Goal: Transaction & Acquisition: Purchase product/service

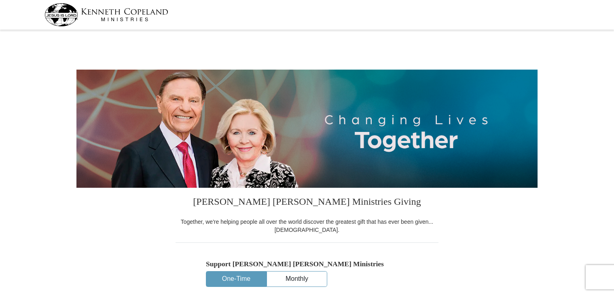
select select "[GEOGRAPHIC_DATA]"
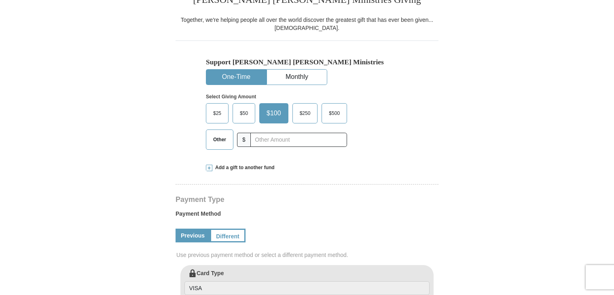
scroll to position [202, 0]
drag, startPoint x: 220, startPoint y: 136, endPoint x: 246, endPoint y: 134, distance: 25.5
click at [220, 136] on span "Other" at bounding box center [219, 139] width 21 height 12
click at [0, 0] on input "Other" at bounding box center [0, 0] width 0 height 0
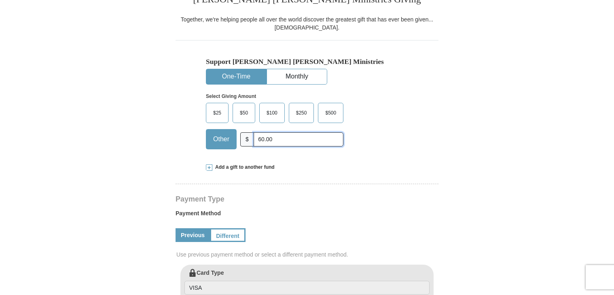
type input "60.00"
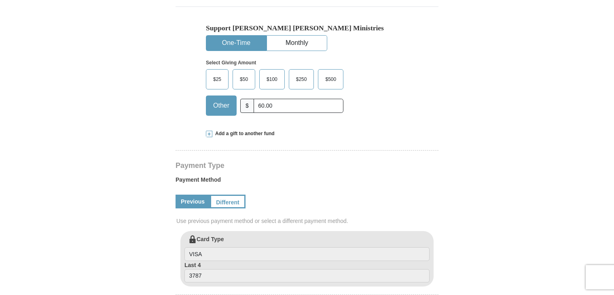
scroll to position [243, 0]
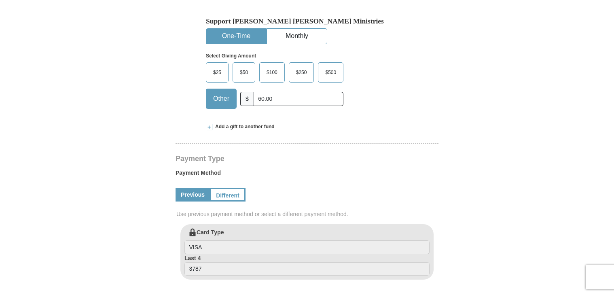
click at [243, 129] on span "Add a gift to another fund" at bounding box center [243, 126] width 62 height 7
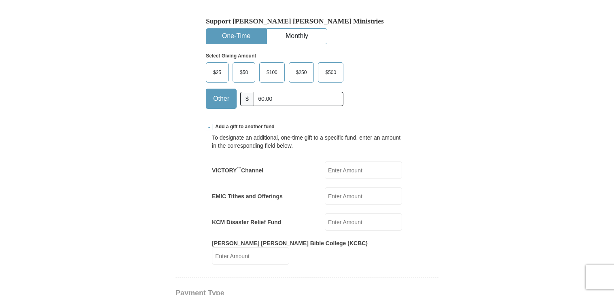
click at [356, 199] on input "EMIC Tithes and Offerings" at bounding box center [363, 195] width 77 height 17
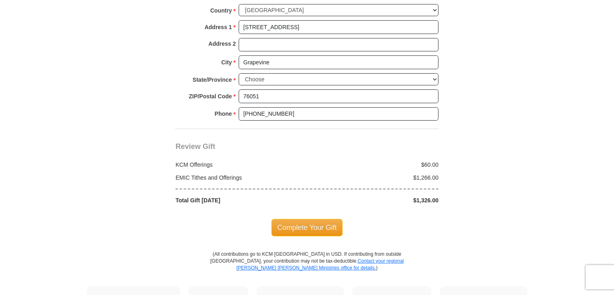
scroll to position [769, 0]
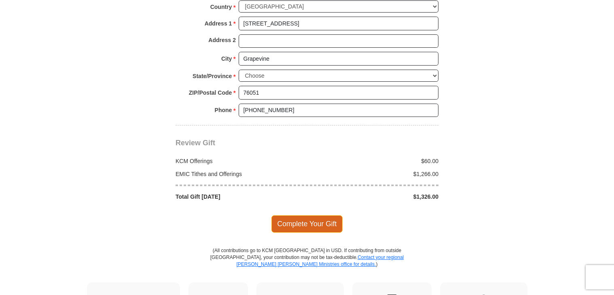
type input "1266.00"
click at [294, 215] on span "Complete Your Gift" at bounding box center [307, 223] width 72 height 17
